Goal: Task Accomplishment & Management: Manage account settings

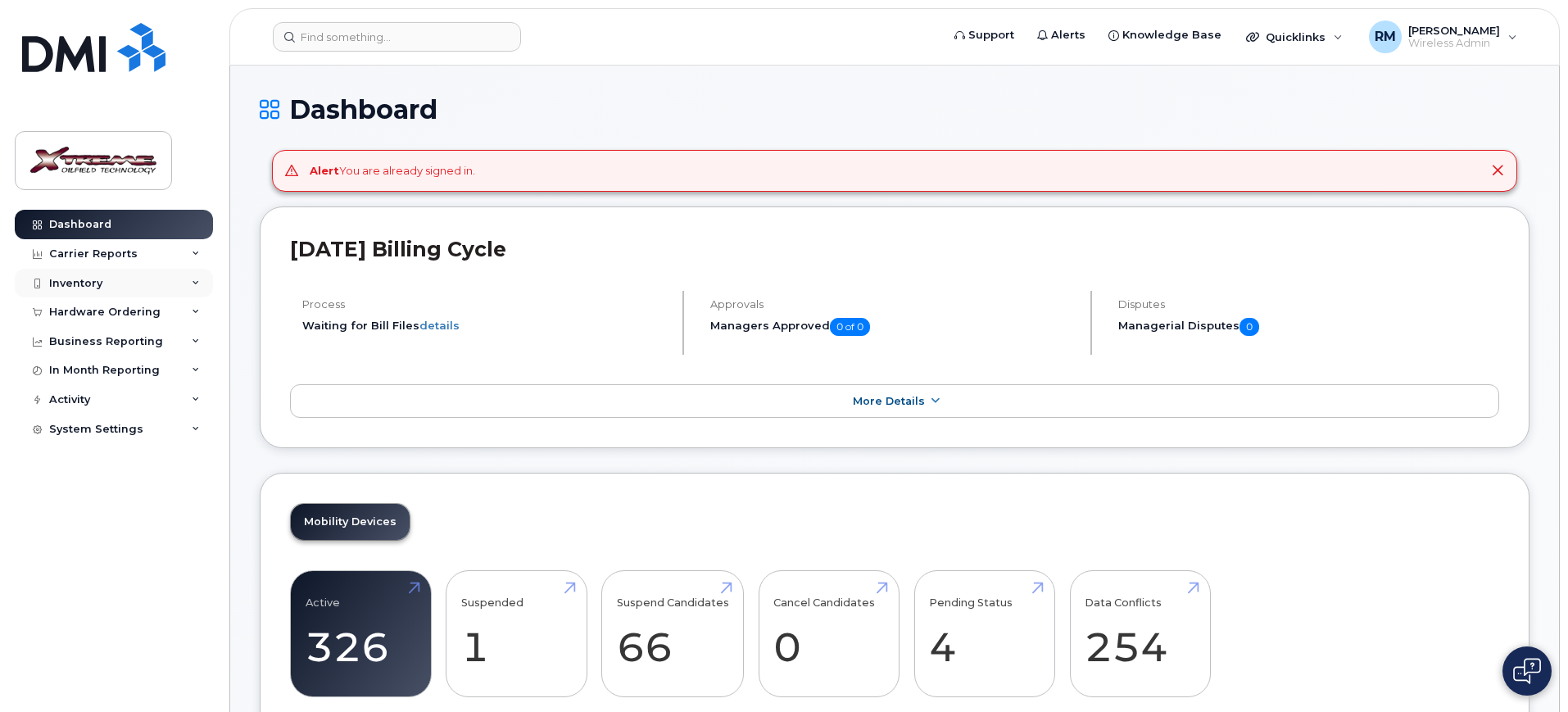
click at [102, 272] on div "Inventory" at bounding box center [113, 283] width 198 height 30
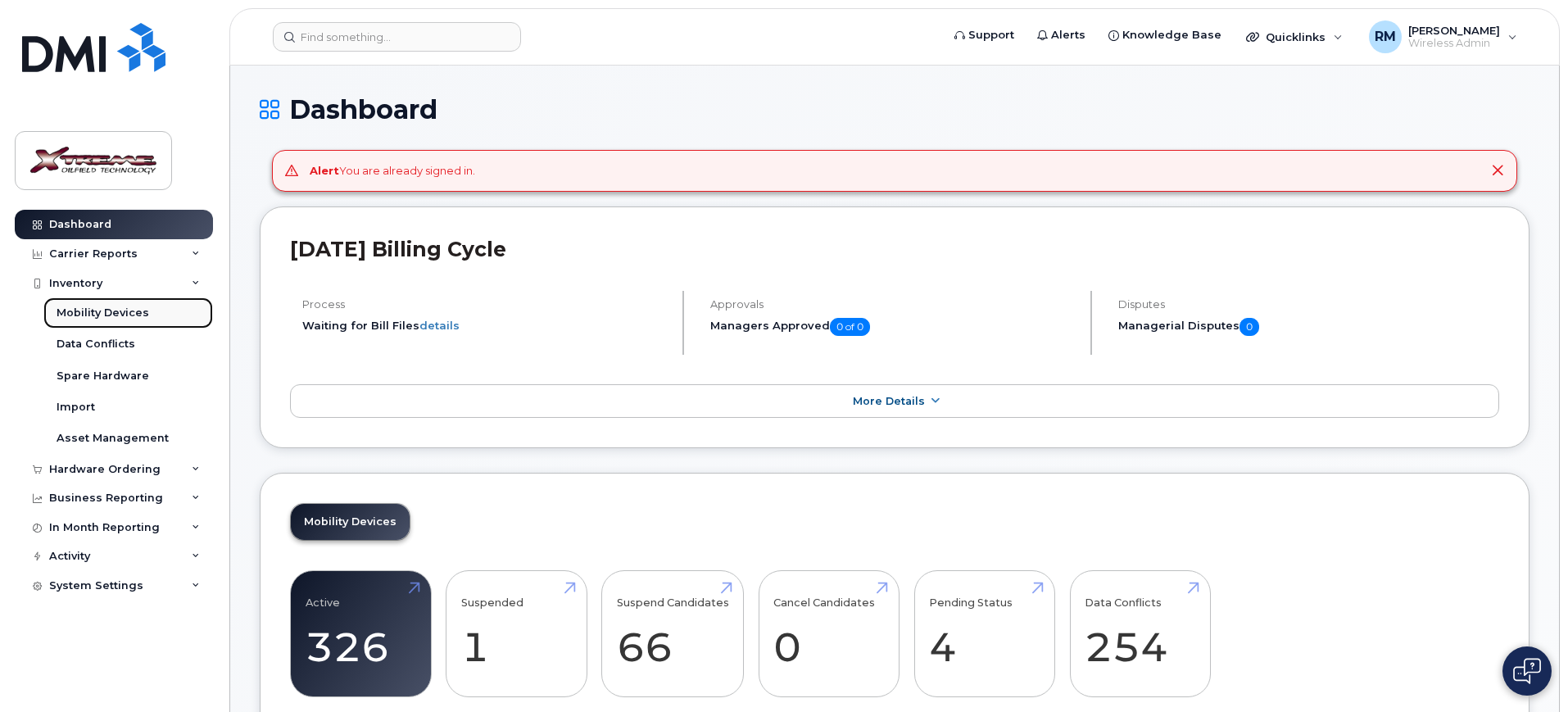
click at [107, 311] on div "Mobility Devices" at bounding box center [103, 312] width 93 height 14
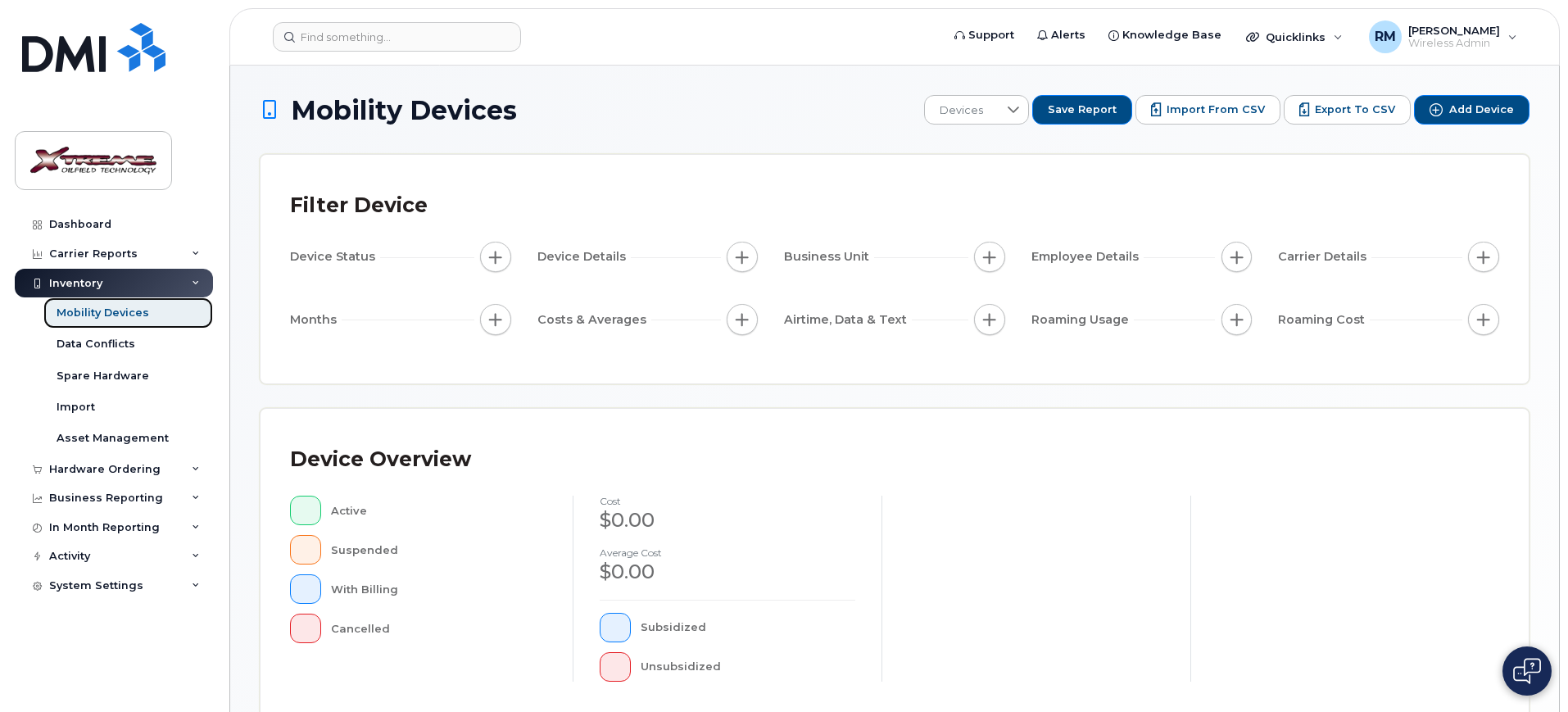
scroll to position [415, 0]
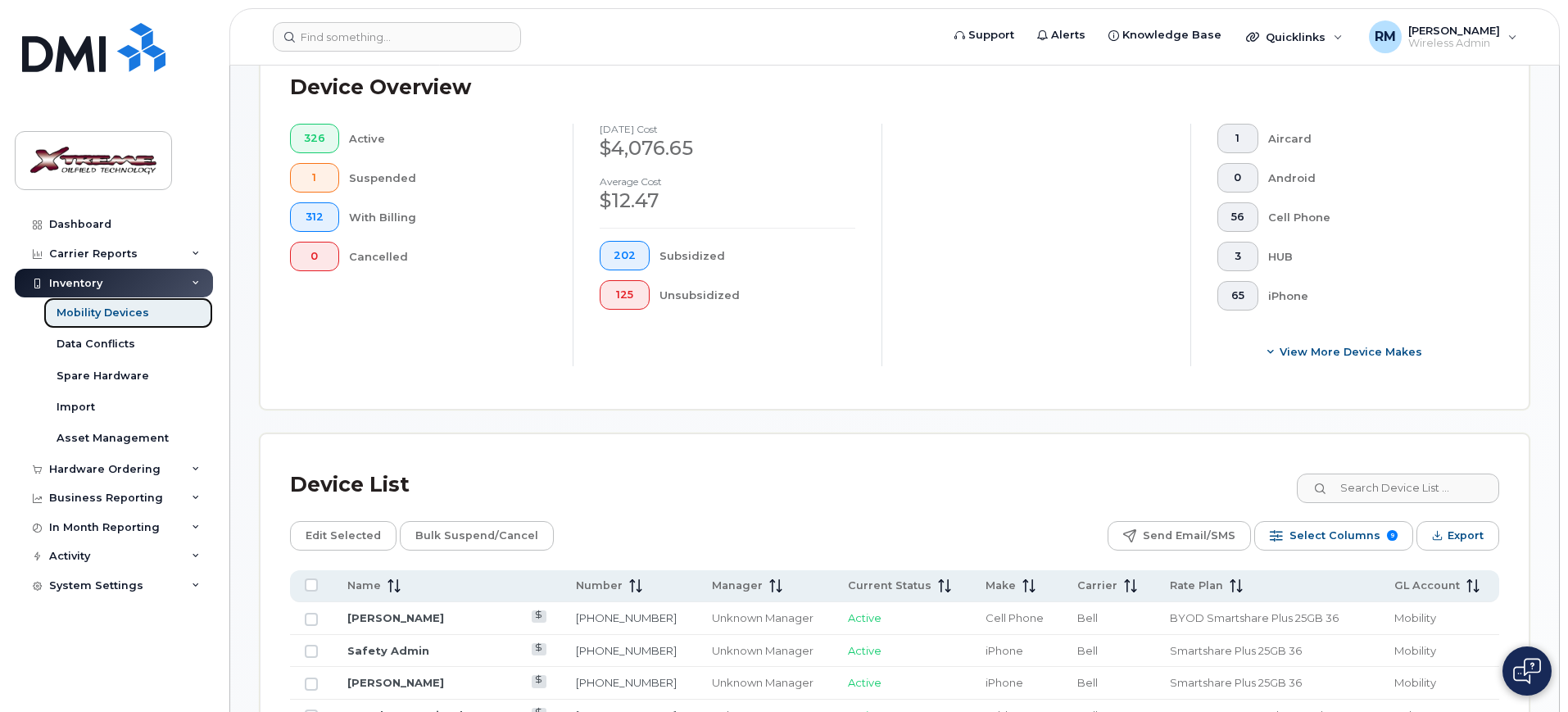
scroll to position [444, 0]
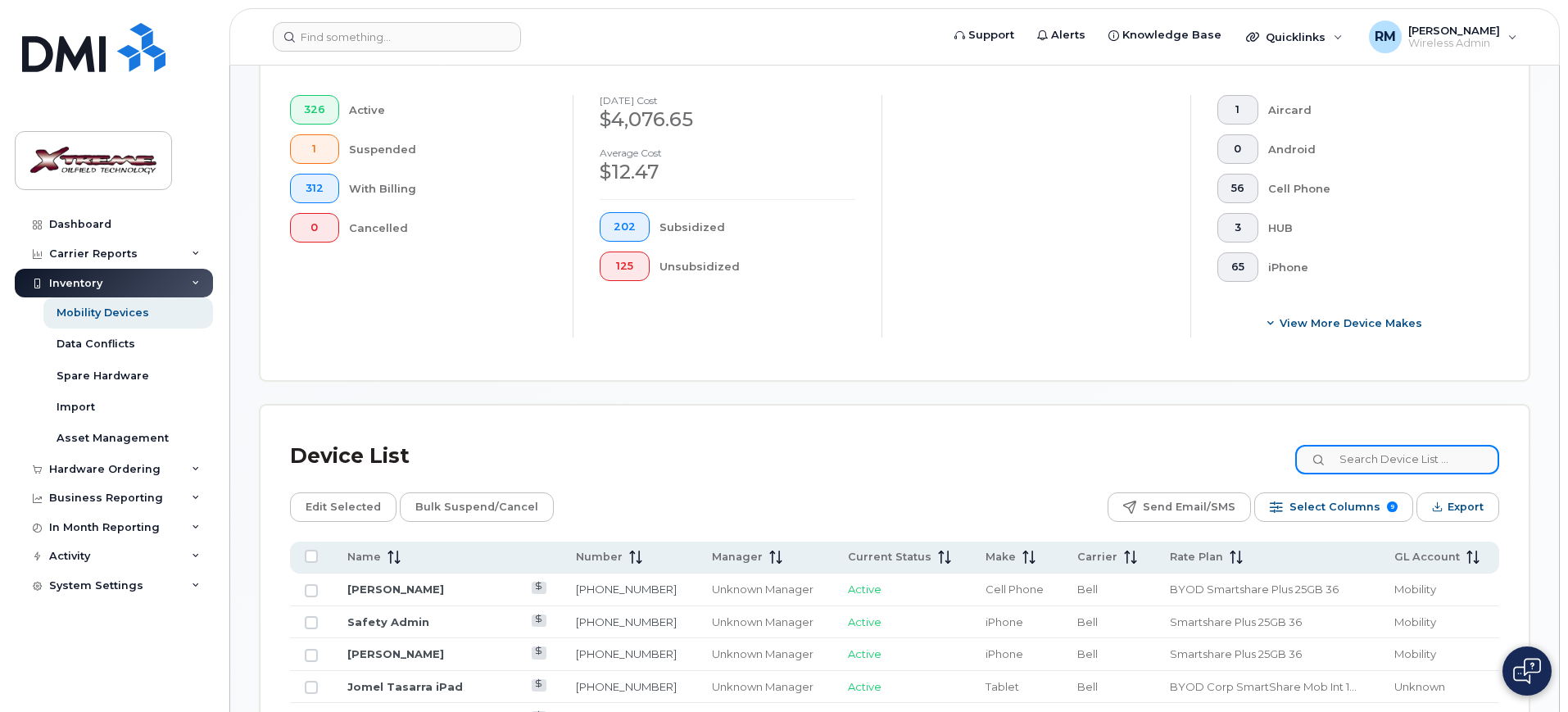
click at [1386, 446] on input at bounding box center [1398, 459] width 204 height 30
type input "5763"
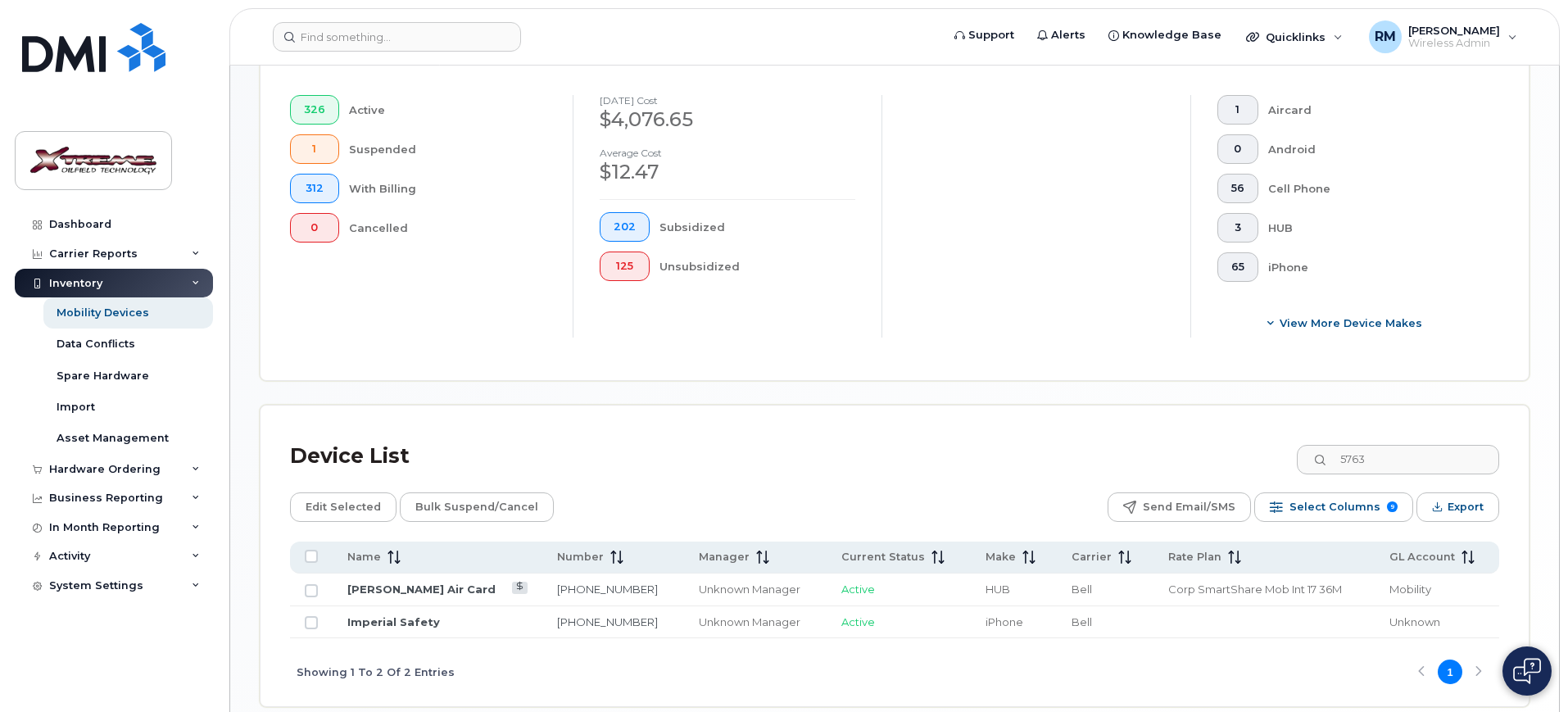
click at [971, 615] on td "Imperial Safety" at bounding box center [1014, 623] width 86 height 33
click at [391, 616] on link "Imperial Safety" at bounding box center [394, 623] width 93 height 13
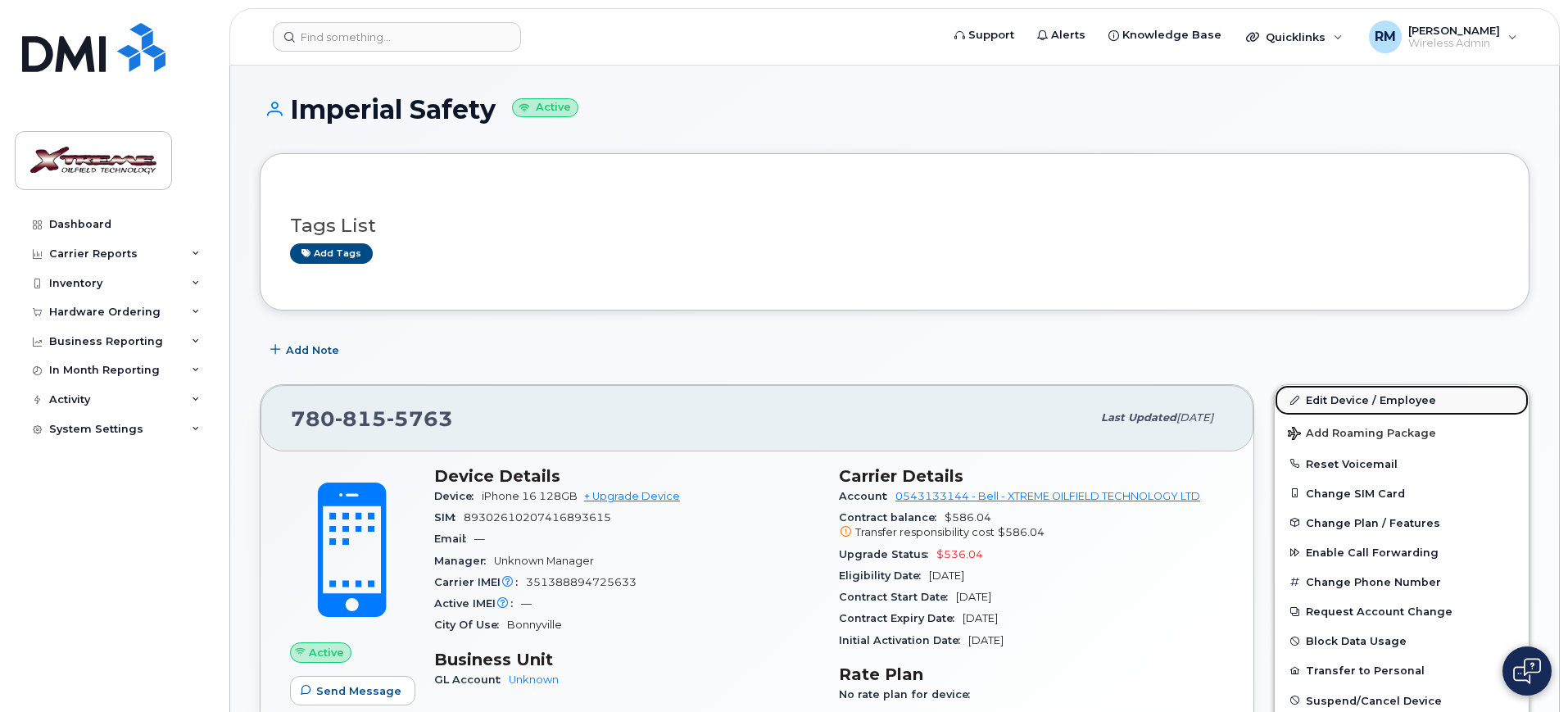
click at [1380, 392] on link "Edit Device / Employee" at bounding box center [1401, 400] width 254 height 30
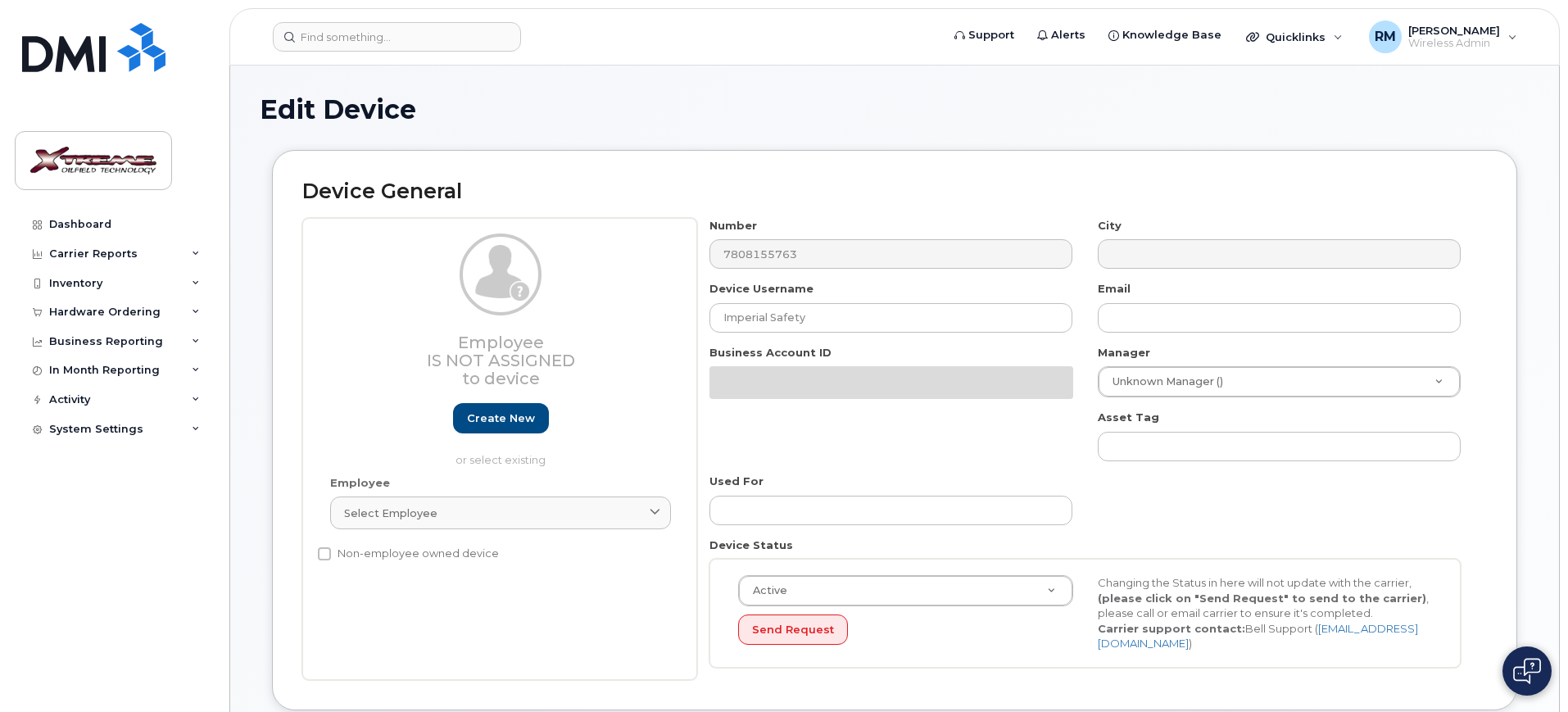
select select "4343095"
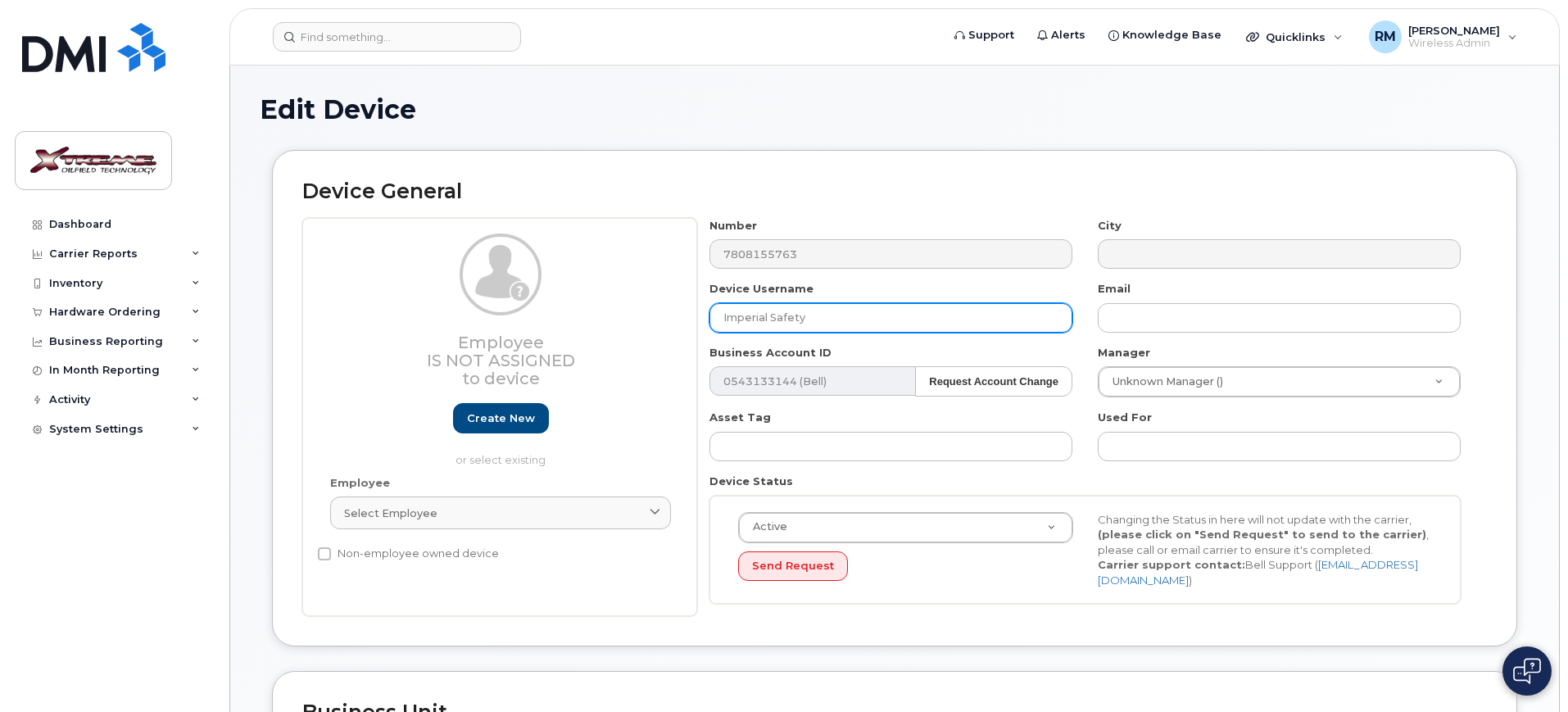
click at [929, 318] on input "Imperial Safety" at bounding box center [891, 317] width 363 height 30
type input "Imperial Night Vac iPhone"
type input "Saving..."
